Goal: Obtain resource: Download file/media

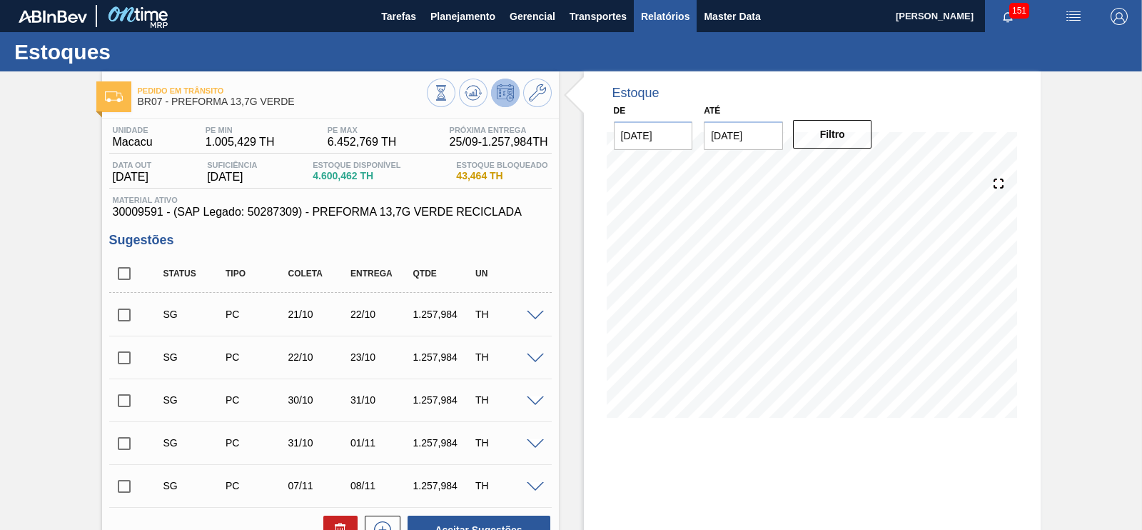
click at [662, 6] on button "Relatórios" at bounding box center [665, 16] width 63 height 32
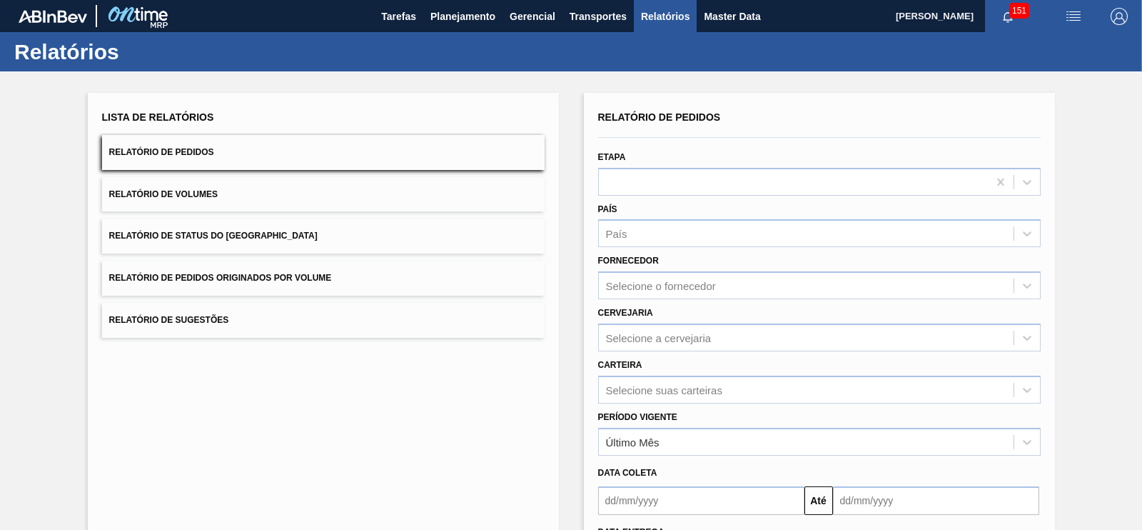
click at [293, 277] on span "Relatório de Pedidos Originados por Volume" at bounding box center [220, 278] width 223 height 10
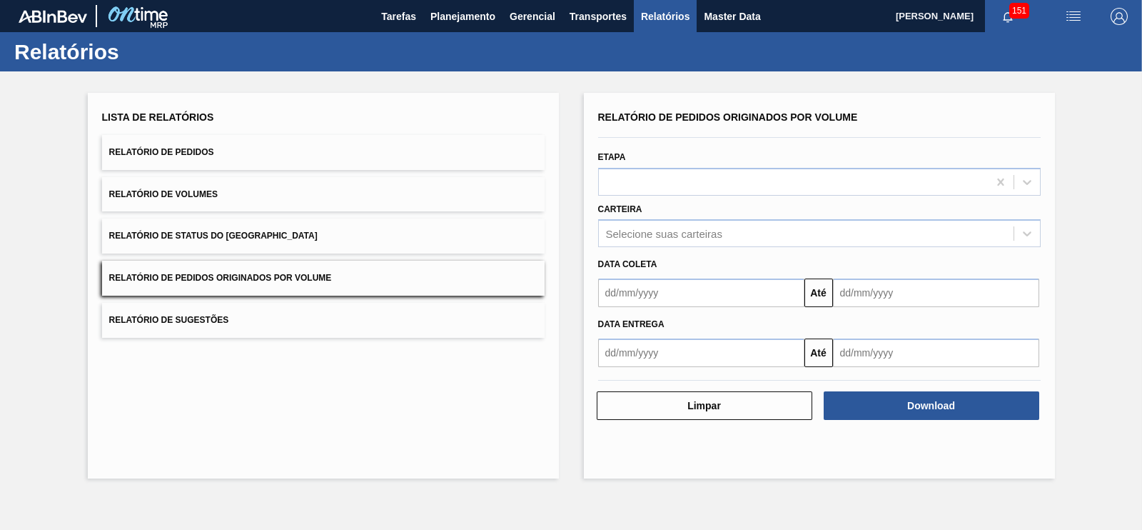
click at [671, 292] on input "text" at bounding box center [701, 292] width 206 height 29
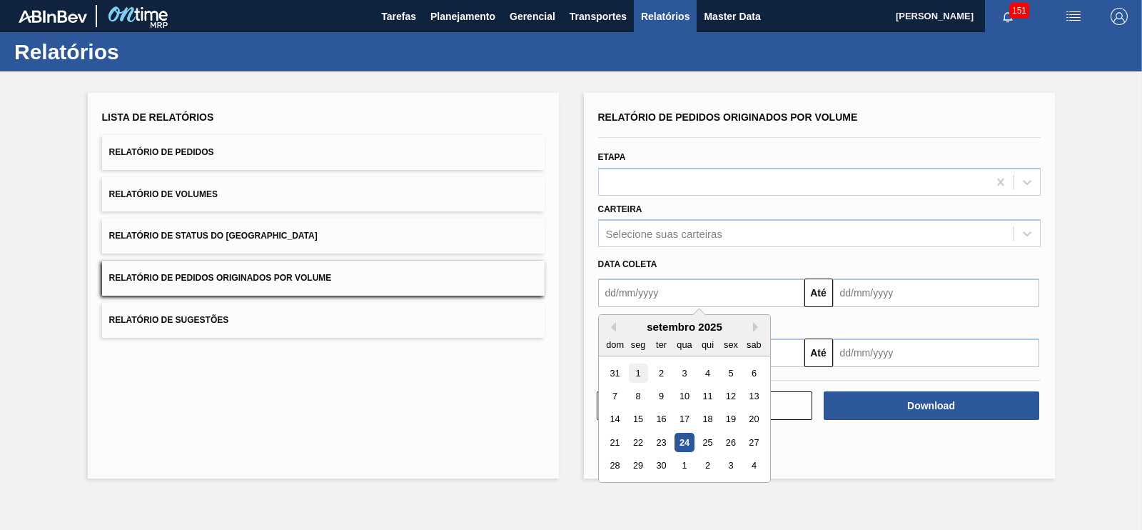
click at [635, 370] on div "1" at bounding box center [637, 372] width 19 height 19
type input "[DATE]"
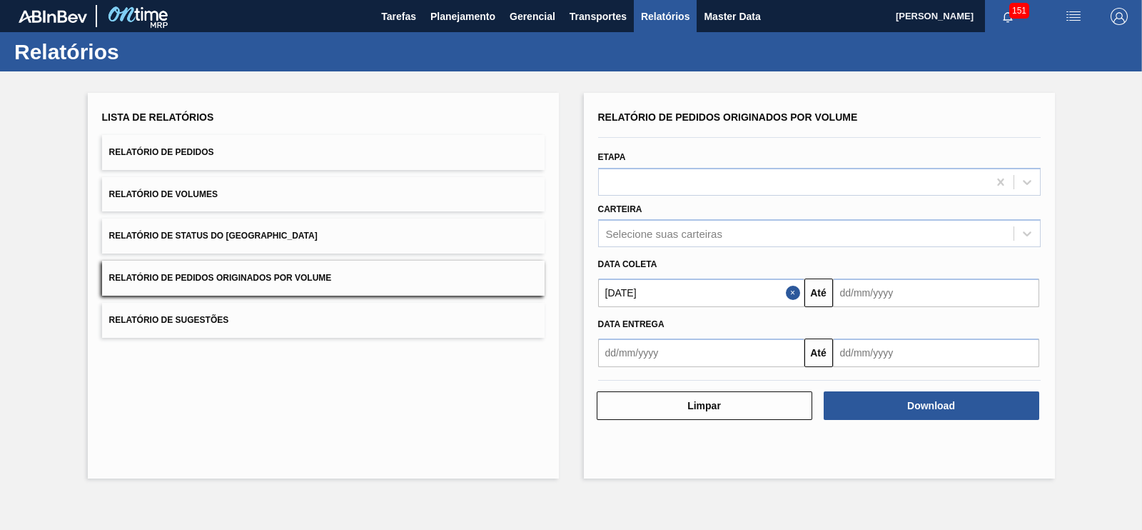
click at [943, 291] on input "text" at bounding box center [936, 292] width 206 height 29
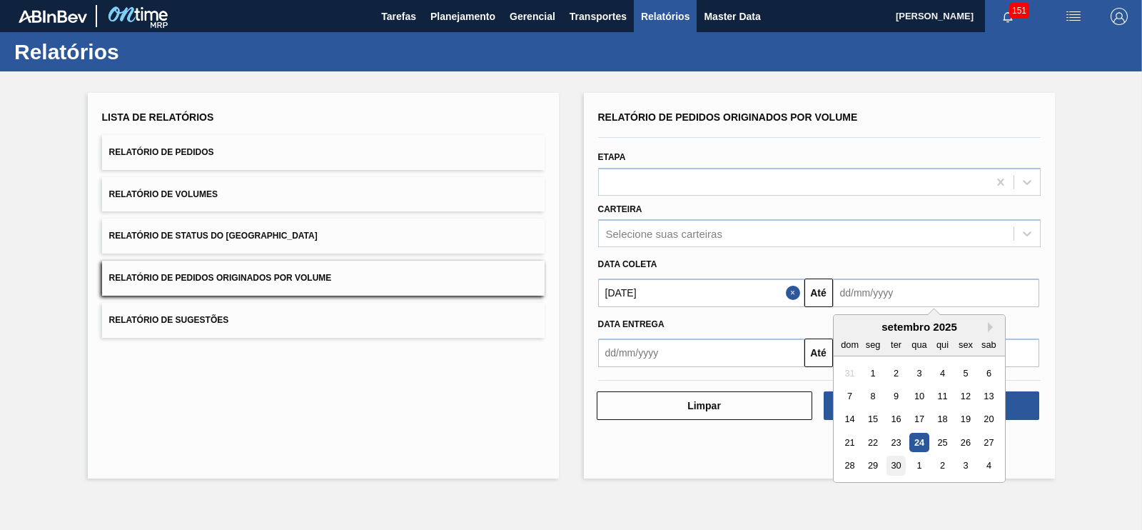
click at [896, 466] on div "30" at bounding box center [895, 465] width 19 height 19
type input "[DATE]"
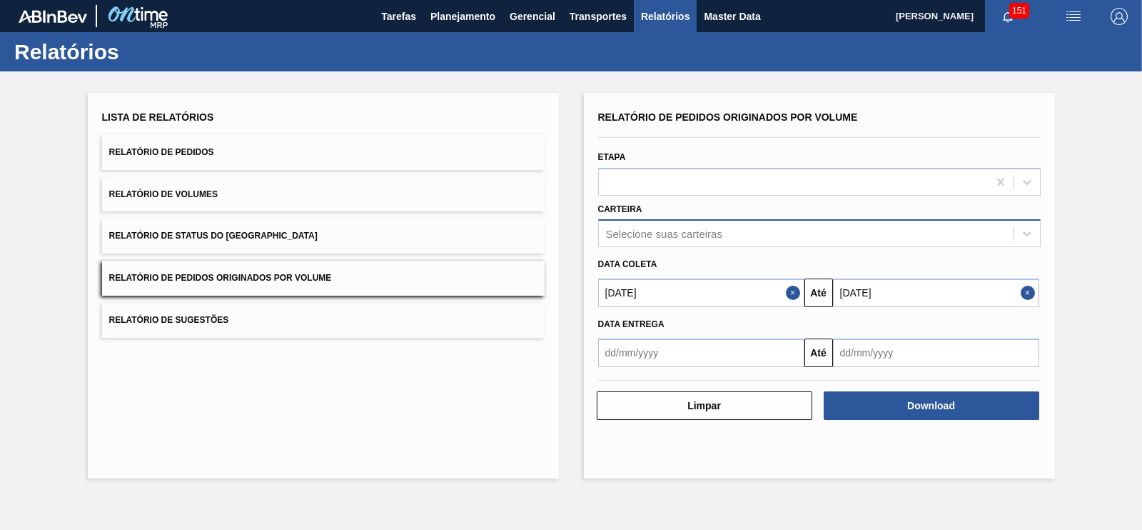
click at [668, 235] on div "Selecione suas carteiras" at bounding box center [664, 234] width 116 height 12
type input "prefor"
click at [657, 264] on div "Preforma" at bounding box center [819, 269] width 443 height 26
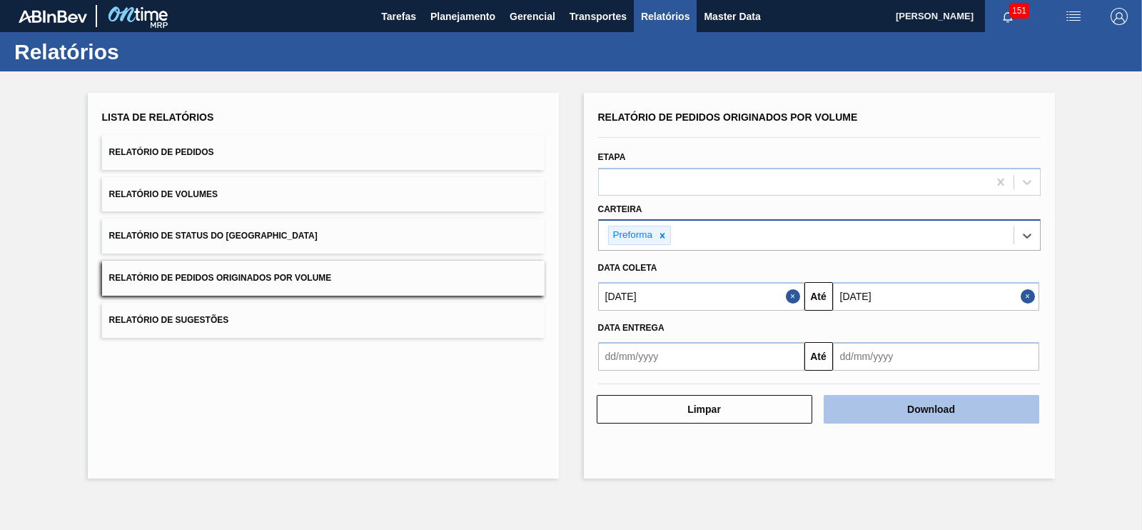
click at [916, 404] on button "Download" at bounding box center [932, 409] width 216 height 29
